Goal: Task Accomplishment & Management: Use online tool/utility

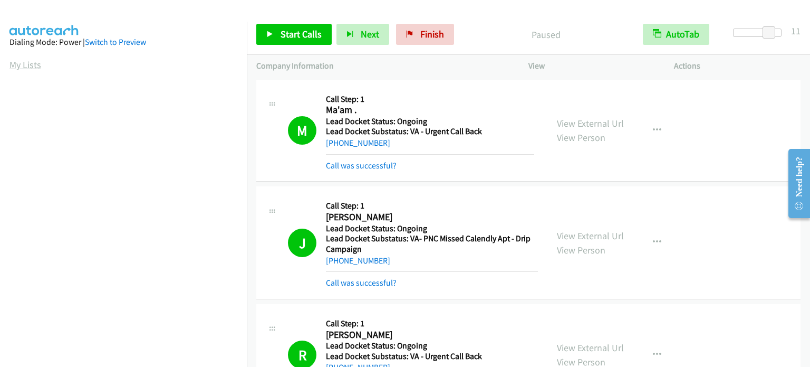
click at [26, 60] on link "My Lists" at bounding box center [25, 65] width 32 height 12
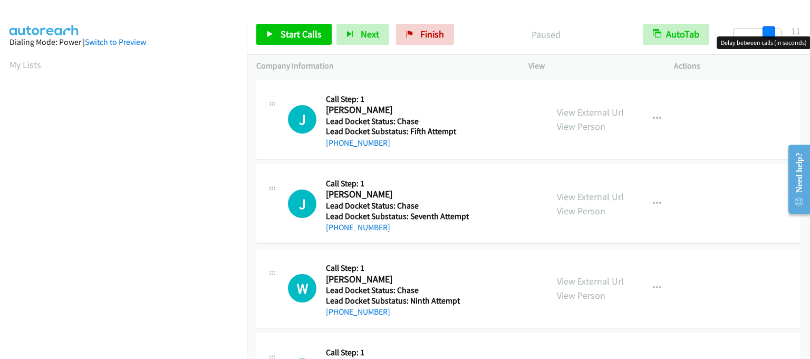
drag, startPoint x: 740, startPoint y: 35, endPoint x: 774, endPoint y: 36, distance: 34.3
click at [774, 36] on body "Start Calls Pause Next Finish Paused AutoTab AutoTab 11 Company Information Inf…" at bounding box center [405, 25] width 810 height 50
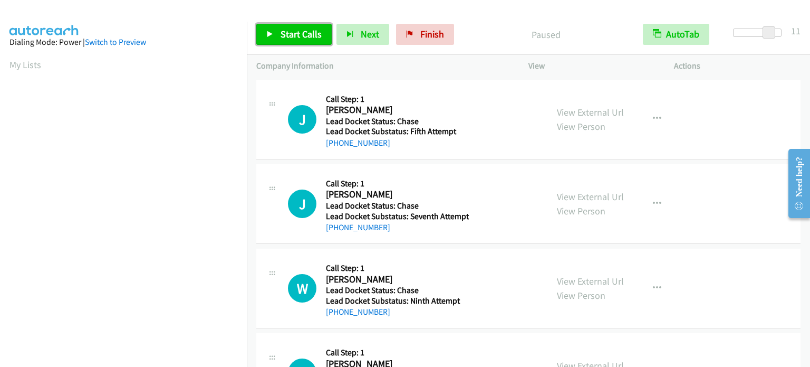
click at [281, 30] on span "Start Calls" at bounding box center [301, 34] width 41 height 12
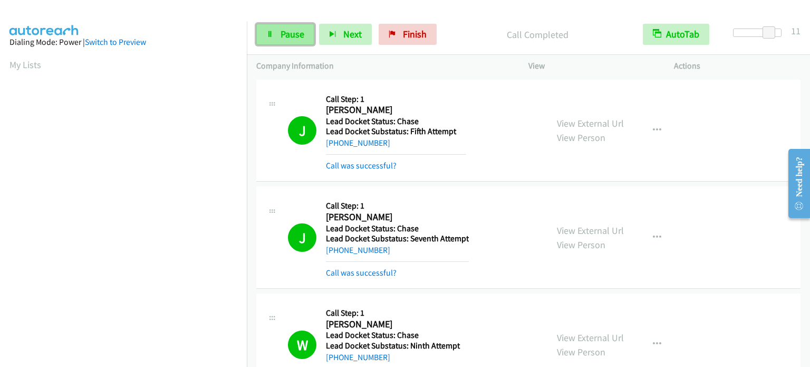
click at [291, 35] on span "Pause" at bounding box center [293, 34] width 24 height 12
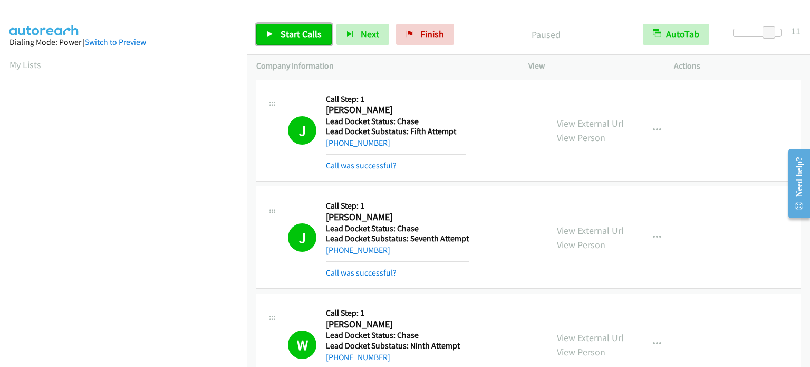
click at [281, 42] on link "Start Calls" at bounding box center [293, 34] width 75 height 21
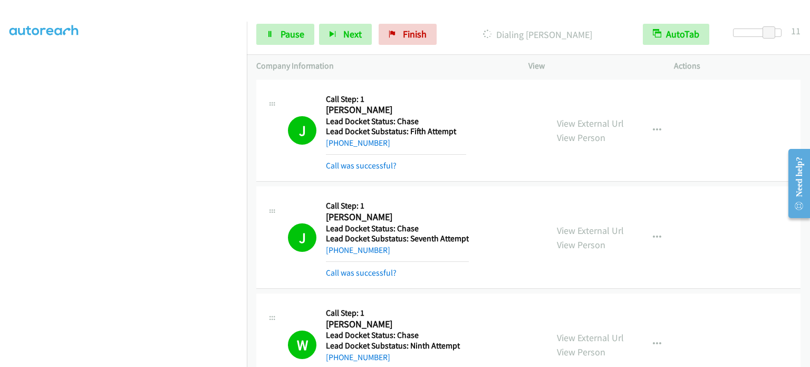
scroll to position [225, 0]
click at [279, 40] on link "Pause" at bounding box center [285, 34] width 58 height 21
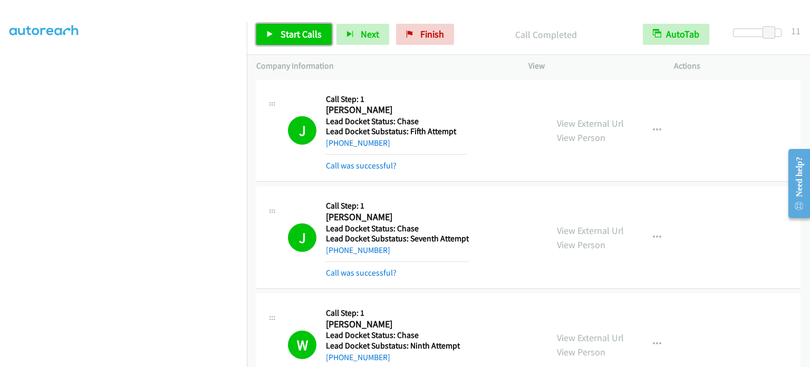
click at [294, 29] on span "Start Calls" at bounding box center [301, 34] width 41 height 12
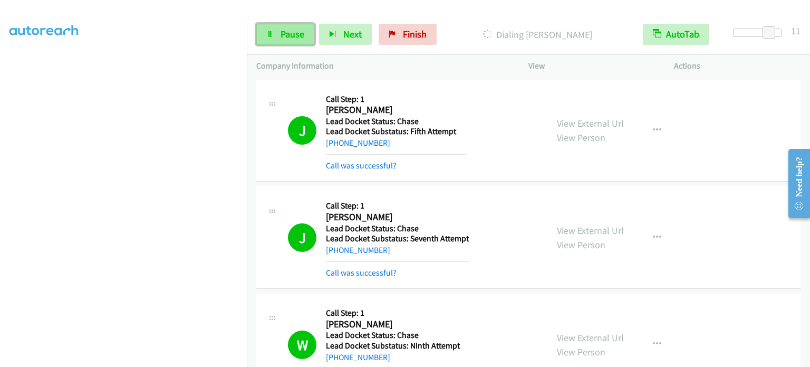
click at [291, 35] on span "Pause" at bounding box center [293, 34] width 24 height 12
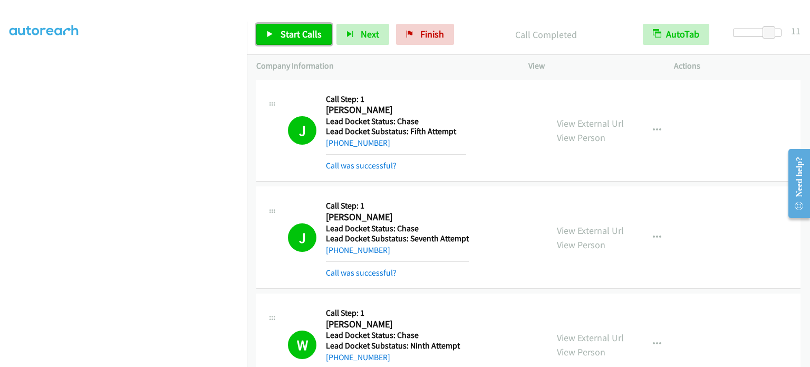
click at [307, 31] on span "Start Calls" at bounding box center [301, 34] width 41 height 12
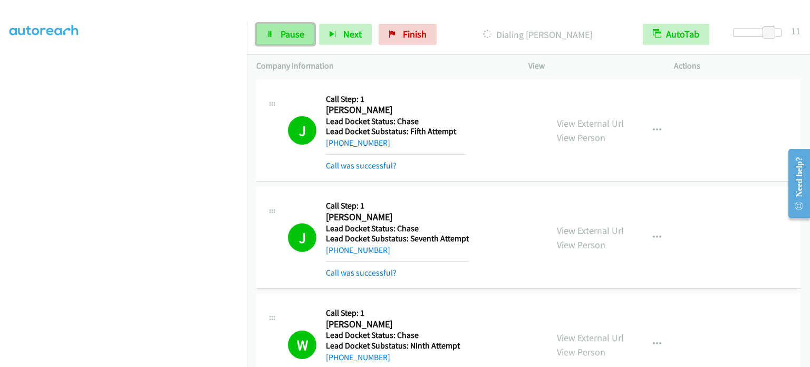
click at [302, 31] on span "Pause" at bounding box center [293, 34] width 24 height 12
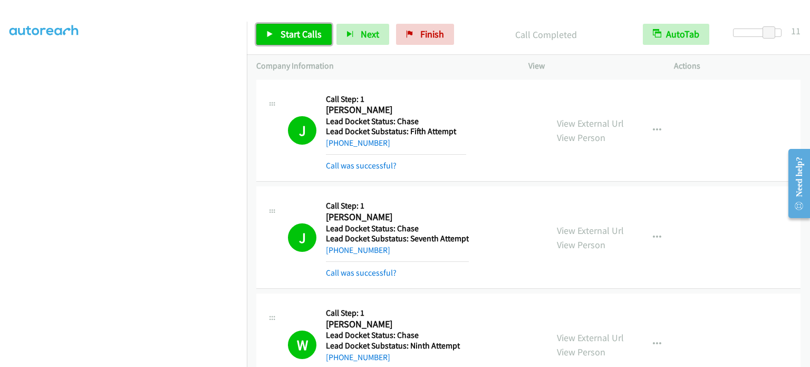
click at [273, 27] on link "Start Calls" at bounding box center [293, 34] width 75 height 21
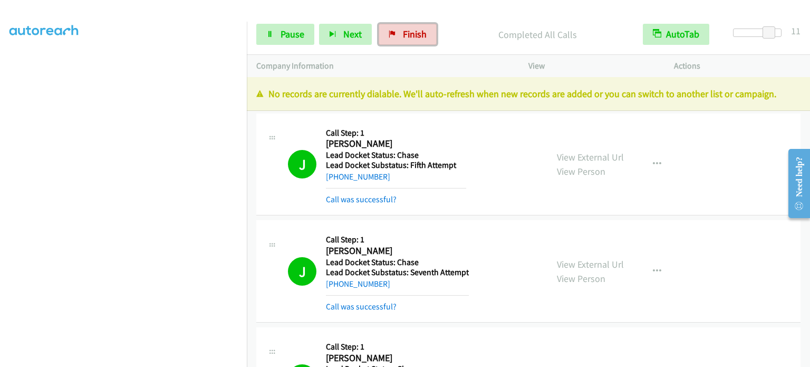
drag, startPoint x: 418, startPoint y: 31, endPoint x: 452, endPoint y: 35, distance: 34.0
click at [418, 31] on span "Finish" at bounding box center [415, 34] width 24 height 12
